Goal: Transaction & Acquisition: Purchase product/service

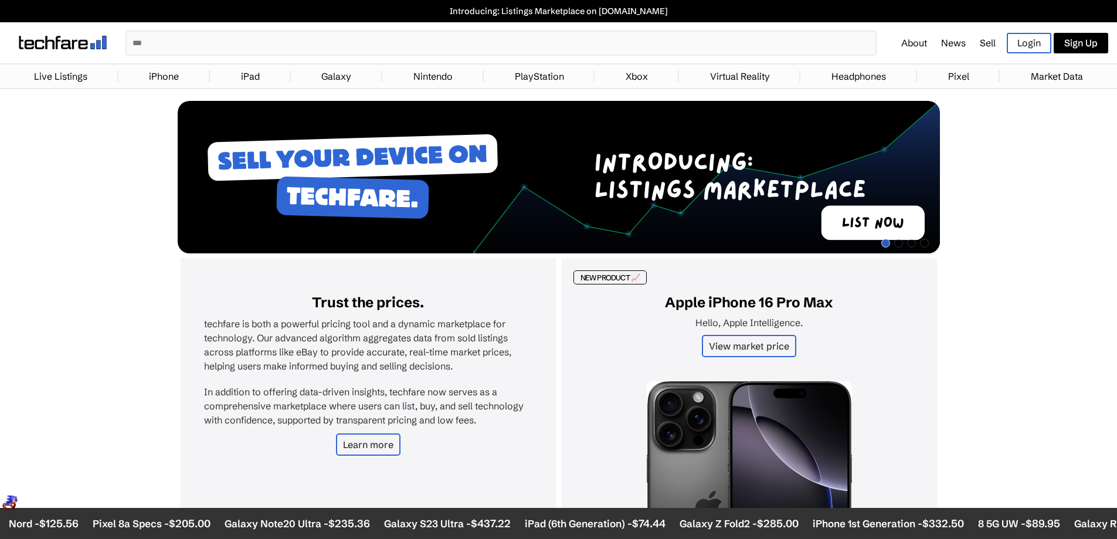
click at [240, 39] on input "text" at bounding box center [501, 43] width 749 height 23
click at [290, 41] on input "text" at bounding box center [501, 43] width 749 height 23
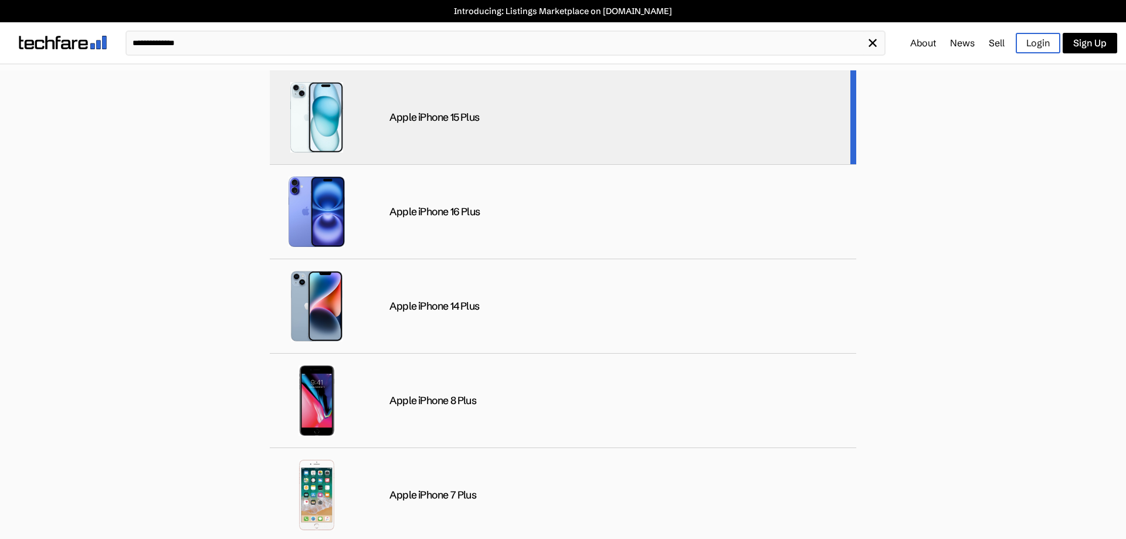
type input "**********"
click at [464, 131] on div "Apple iPhone 15 Plus" at bounding box center [563, 117] width 586 height 94
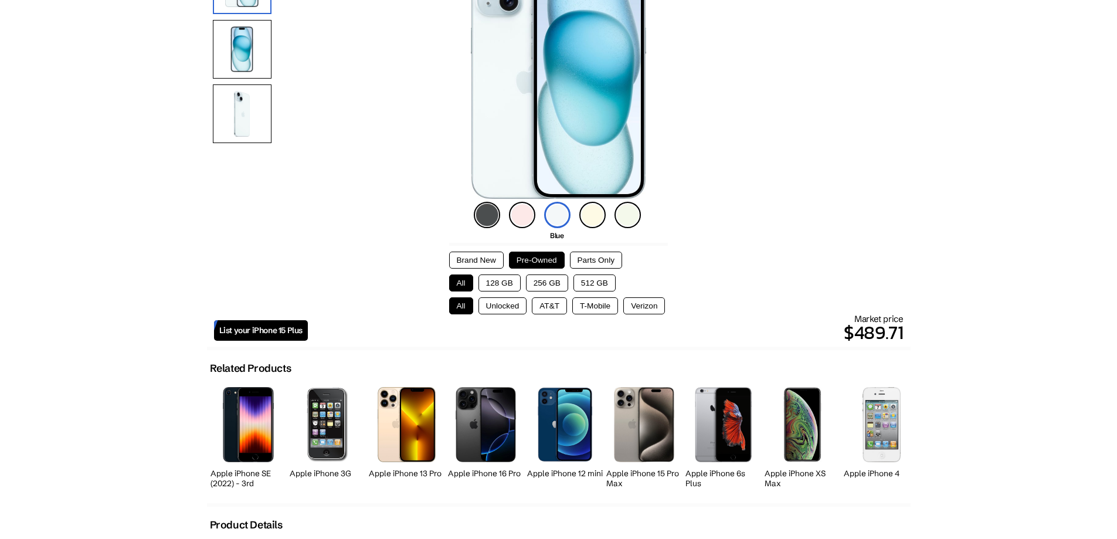
scroll to position [176, 0]
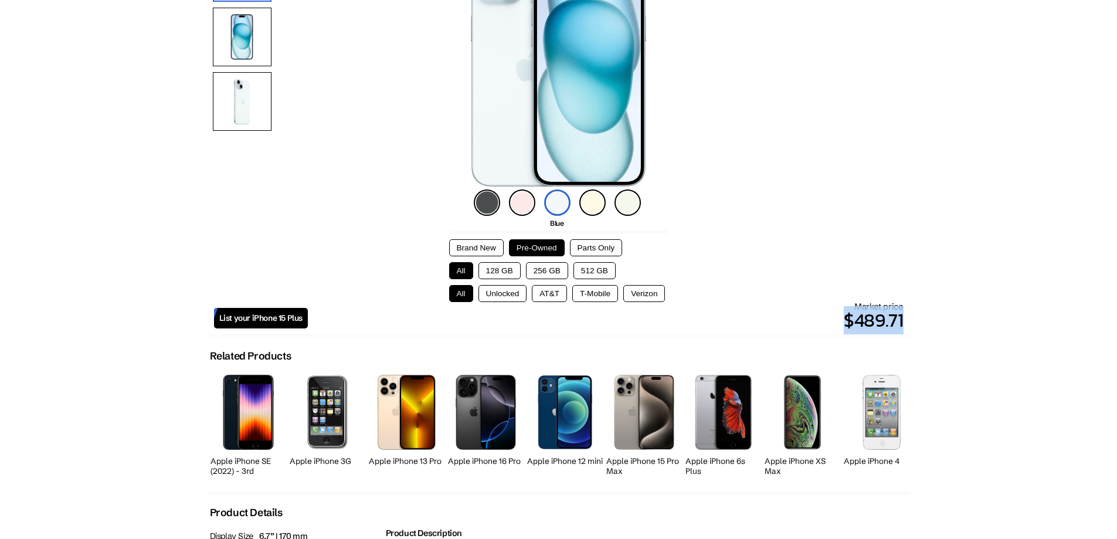
drag, startPoint x: 911, startPoint y: 318, endPoint x: 835, endPoint y: 321, distance: 76.3
click at [835, 321] on body "Introducing: Listings Marketplace on [DOMAIN_NAME] ✕ About News Sell Login Sign…" at bounding box center [558, 543] width 1117 height 1439
click at [611, 316] on p "$489.71" at bounding box center [606, 320] width 596 height 28
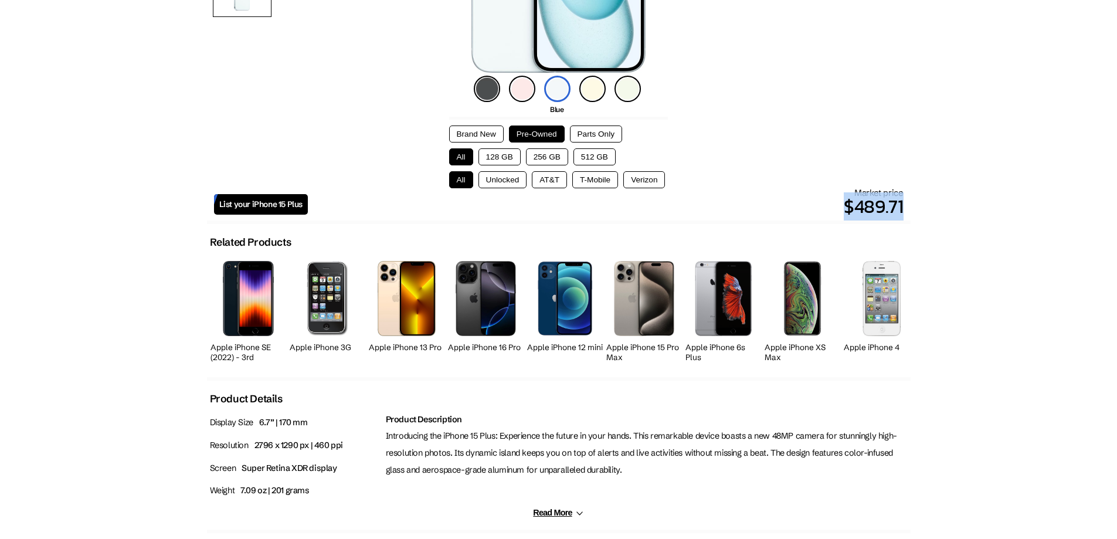
scroll to position [253, 0]
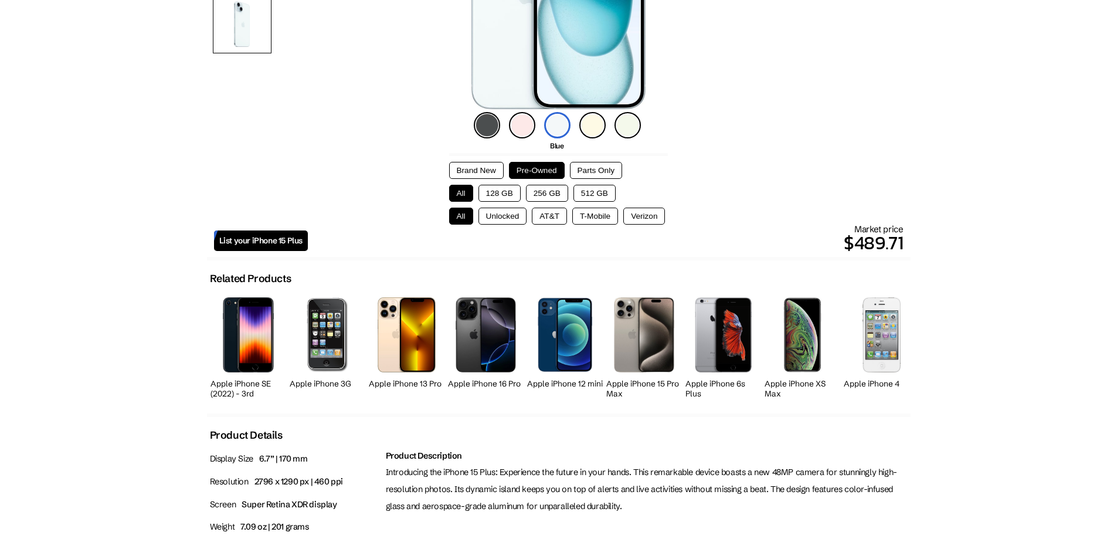
click at [914, 222] on body "Introducing: Listings Marketplace on [DOMAIN_NAME] ✕ About News Sell Login Sign…" at bounding box center [558, 466] width 1117 height 1439
click at [893, 220] on div "Black Pink Blue Yellow Green Brand New Pre-Owned Parts Only All 128 GB 256 GB 5…" at bounding box center [558, 494] width 703 height 1238
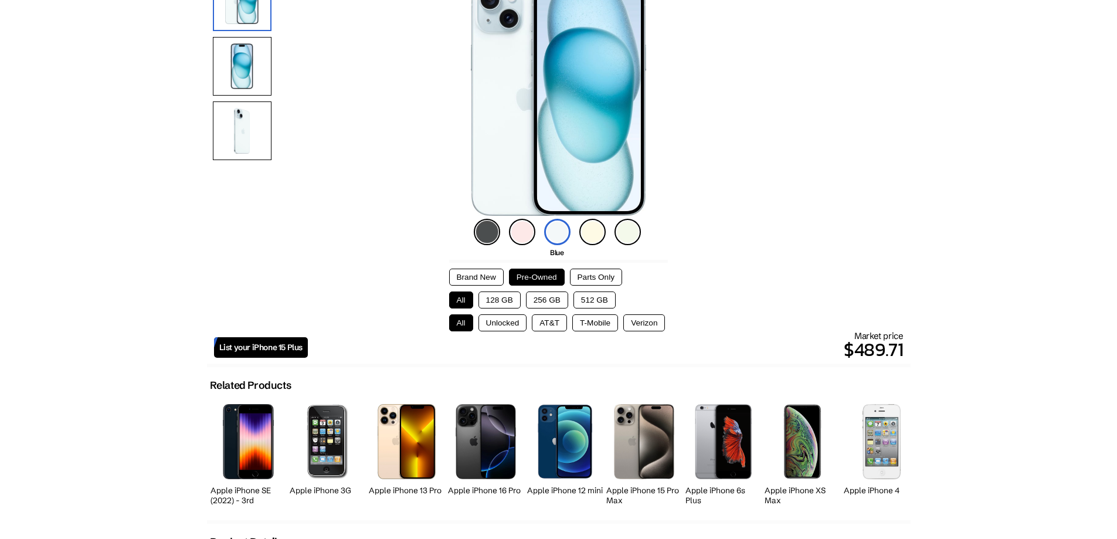
scroll to position [136, 0]
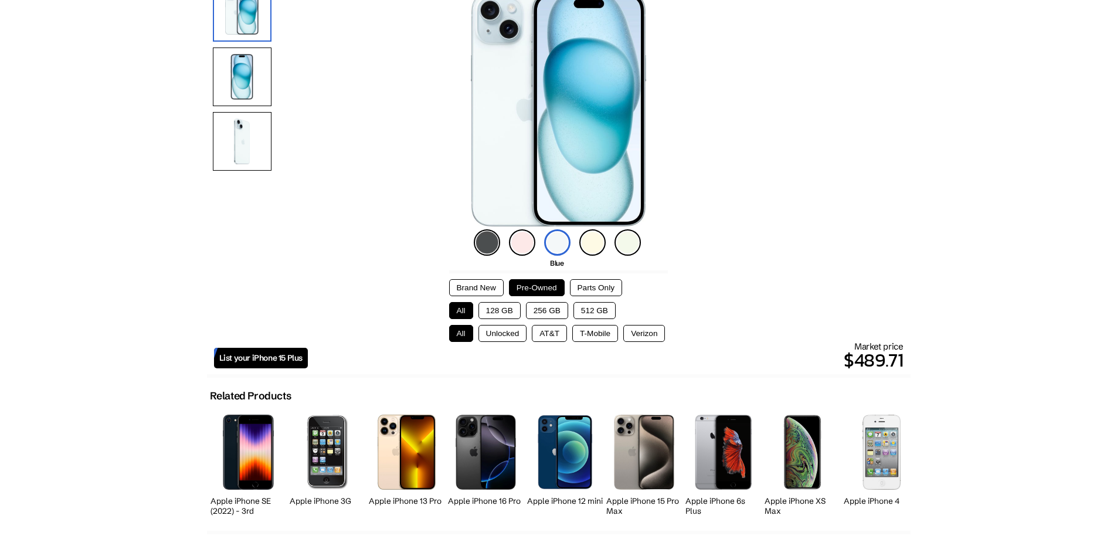
click at [529, 246] on img at bounding box center [522, 242] width 26 height 26
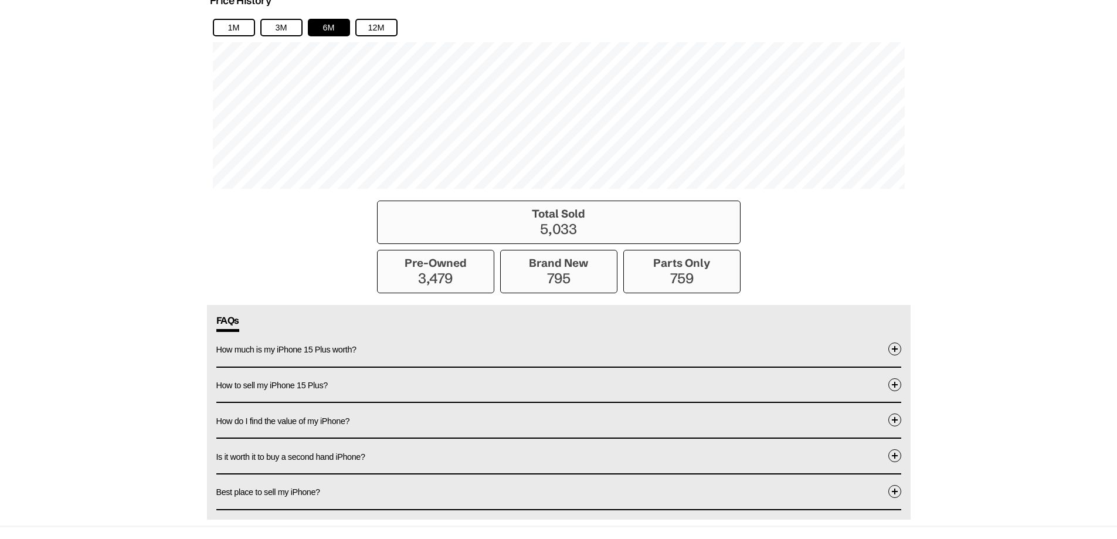
scroll to position [898, 0]
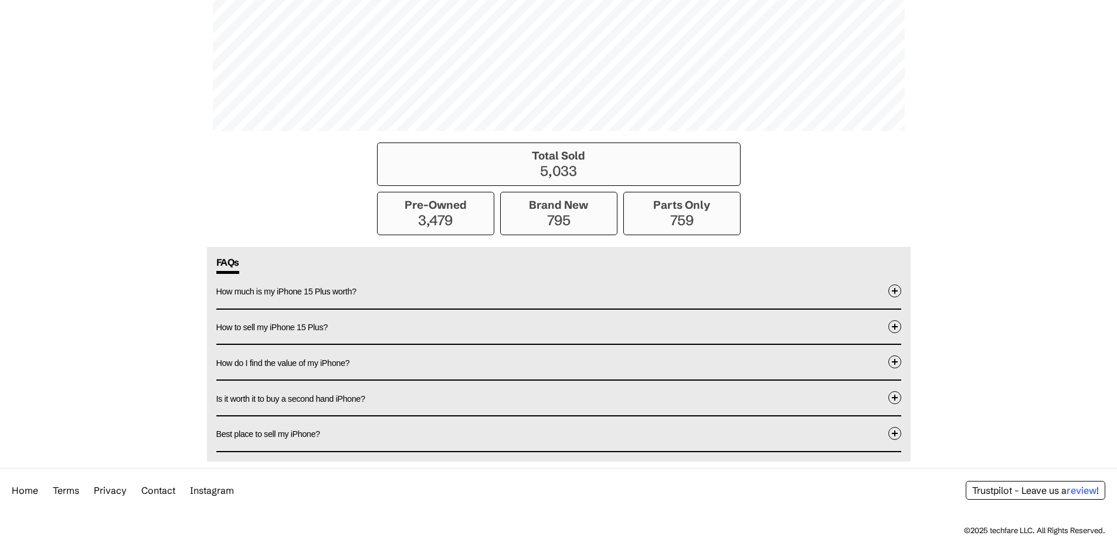
click at [326, 298] on button "How much is my iPhone 15 Plus worth?" at bounding box center [558, 291] width 685 height 35
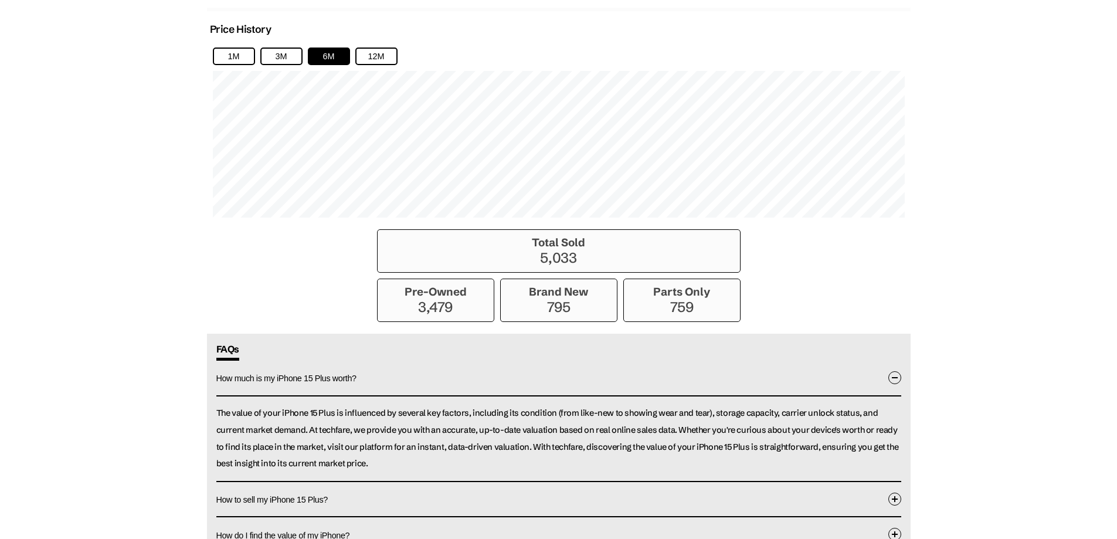
scroll to position [0, 0]
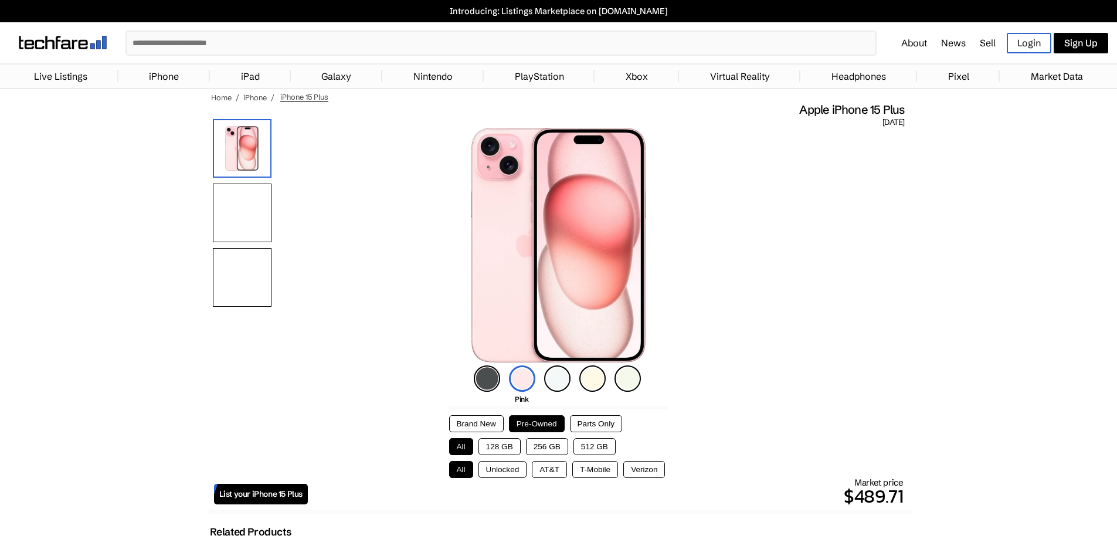
drag, startPoint x: 435, startPoint y: 325, endPoint x: 417, endPoint y: 0, distance: 325.2
click at [473, 420] on button "Brand New" at bounding box center [476, 423] width 55 height 17
click at [540, 421] on button "Pre-Owned" at bounding box center [537, 423] width 56 height 17
